Goal: Check status

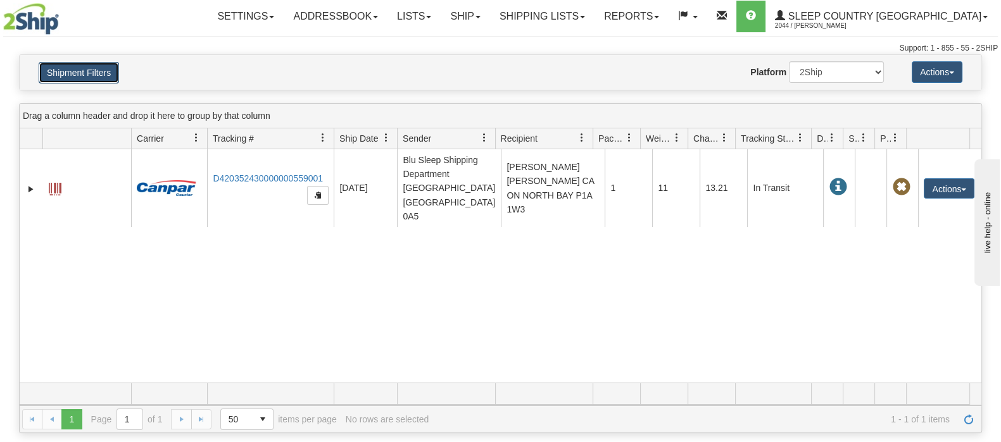
click at [75, 65] on button "Shipment Filters" at bounding box center [79, 73] width 80 height 22
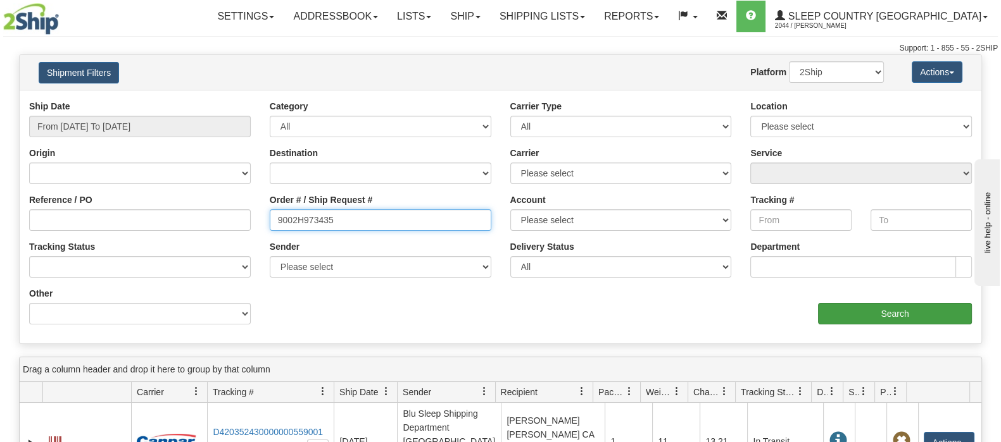
drag, startPoint x: 392, startPoint y: 211, endPoint x: 854, endPoint y: 305, distance: 471.5
click at [268, 213] on div "Order # / Ship Request # 9002H973435" at bounding box center [380, 217] width 240 height 47
paste input "61870"
type input "9002H961870"
click at [906, 309] on input "Search" at bounding box center [895, 314] width 154 height 22
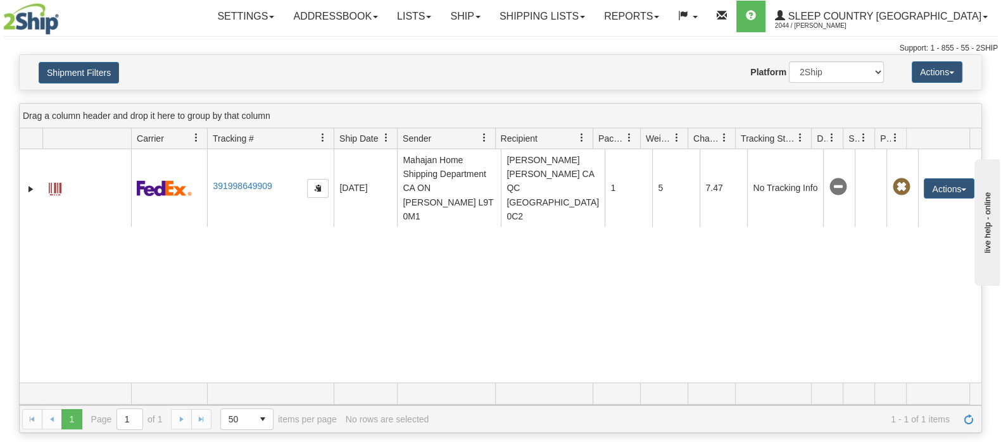
click at [381, 324] on div "31406184 2044 391998649909 [DATE] [DATE] 03:06:51 PM [PERSON_NAME] Home Shippin…" at bounding box center [500, 266] width 961 height 234
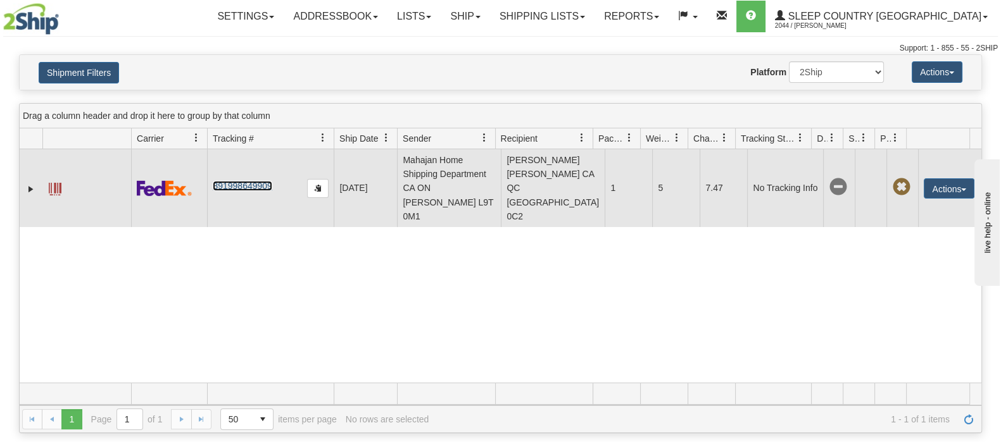
click at [244, 189] on link "391998649909" at bounding box center [242, 186] width 59 height 10
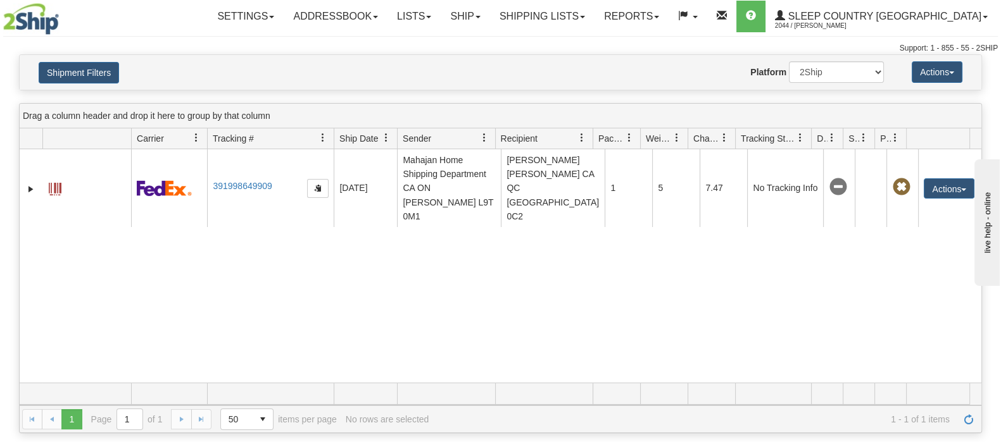
click at [377, 286] on div "31406184 2044 391998649909 [DATE] [DATE] 03:06:51 PM [PERSON_NAME] Home Shippin…" at bounding box center [500, 266] width 961 height 234
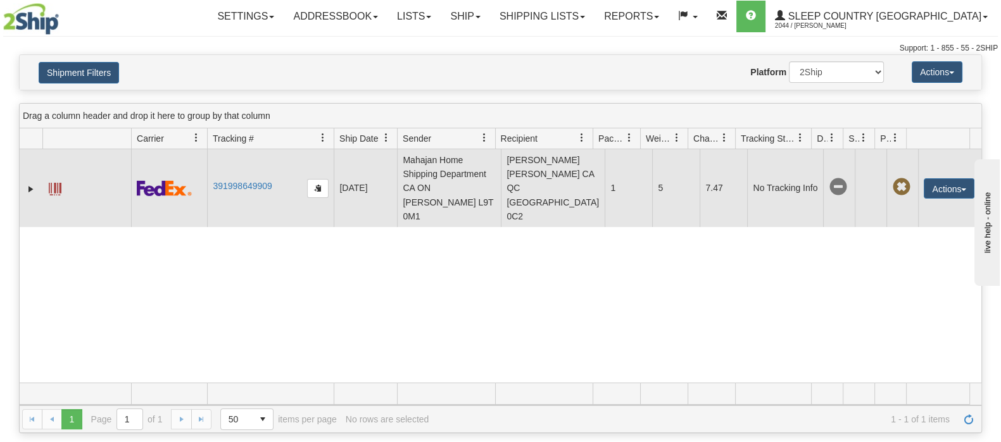
click at [246, 203] on td "391998649909" at bounding box center [270, 188] width 127 height 78
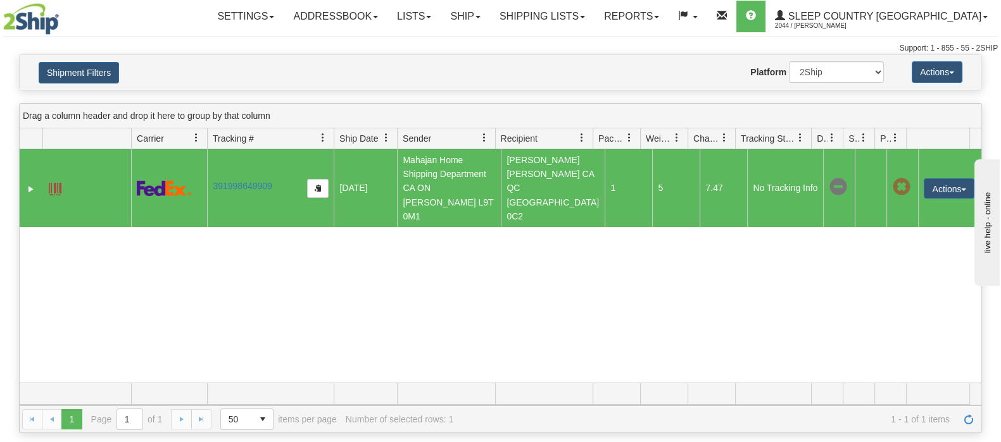
click at [278, 290] on div "31406184 2044 391998649909 [DATE] [DATE] 03:06:51 PM [PERSON_NAME] Home Shippin…" at bounding box center [500, 266] width 961 height 234
drag, startPoint x: 266, startPoint y: 279, endPoint x: 279, endPoint y: 278, distance: 13.4
click at [266, 279] on div "31406184 2044 391998649909 [DATE] [DATE] 03:06:51 PM [PERSON_NAME] Home Shippin…" at bounding box center [500, 266] width 961 height 234
